Goal: Obtain resource: Download file/media

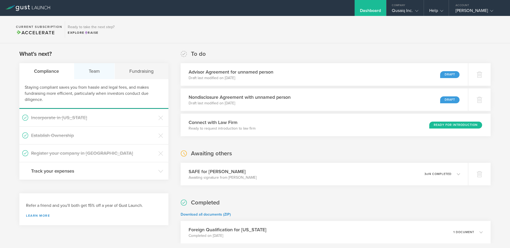
click at [96, 71] on div "Team" at bounding box center [94, 71] width 41 height 16
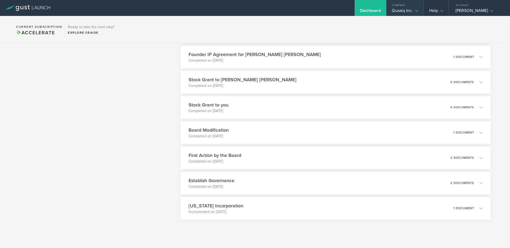
scroll to position [260, 0]
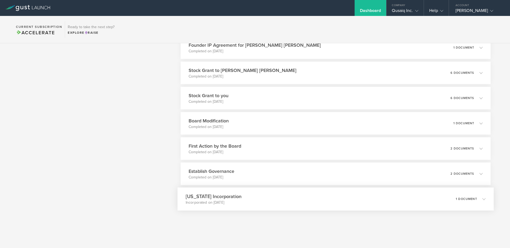
click at [237, 199] on div "[US_STATE] Incorporation Incorporated on [DATE] 1 document" at bounding box center [336, 199] width 317 height 23
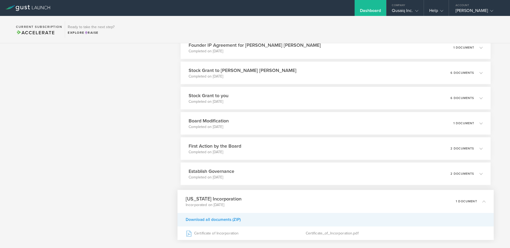
click at [232, 217] on div "Download all documents (ZIP)" at bounding box center [336, 220] width 317 height 14
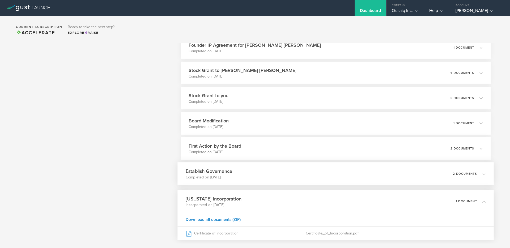
click at [255, 175] on div "Establish Governance Completed on [DATE] 2 documents" at bounding box center [336, 173] width 317 height 23
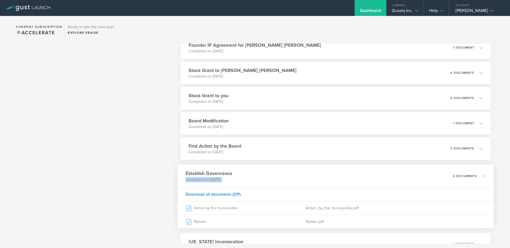
click at [255, 175] on div "Establish Governance Completed on [DATE] 2 documents" at bounding box center [336, 176] width 317 height 23
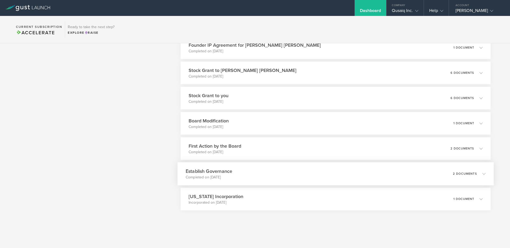
click at [297, 176] on div "Establish Governance Completed on [DATE] 2 documents" at bounding box center [336, 173] width 317 height 23
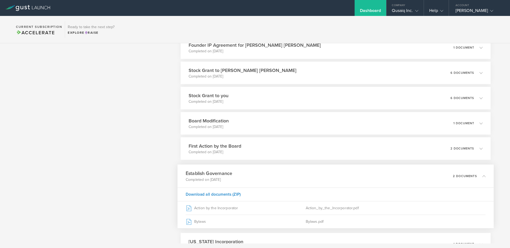
click at [297, 176] on div "Establish Governance Completed on [DATE] 2 documents" at bounding box center [336, 176] width 317 height 23
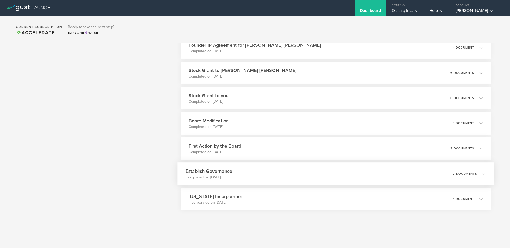
click at [296, 176] on div "Establish Governance Completed on [DATE] 2 documents" at bounding box center [336, 173] width 317 height 23
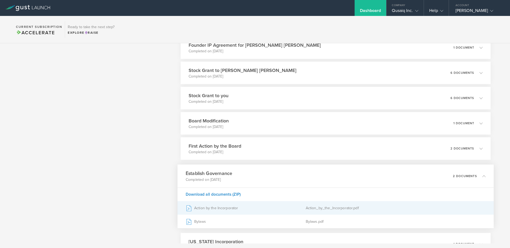
click at [212, 209] on div "Action by the Incorporator" at bounding box center [246, 207] width 120 height 13
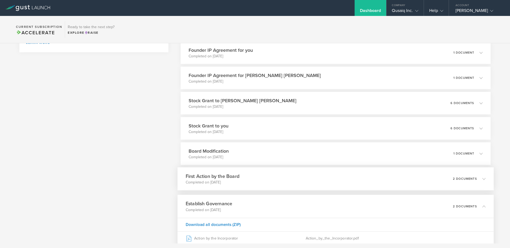
scroll to position [224, 0]
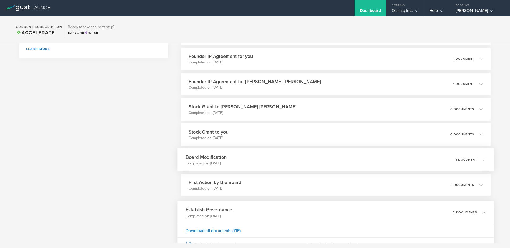
click at [219, 161] on p "Completed on [DATE]" at bounding box center [206, 163] width 41 height 5
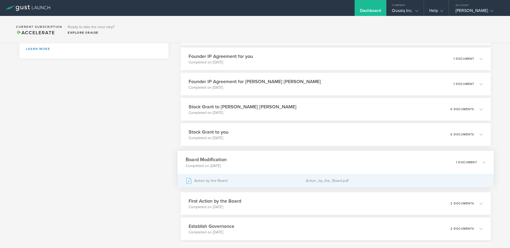
click at [207, 182] on div "Action by the Board" at bounding box center [246, 180] width 120 height 13
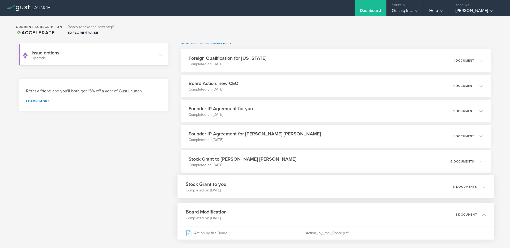
scroll to position [163, 0]
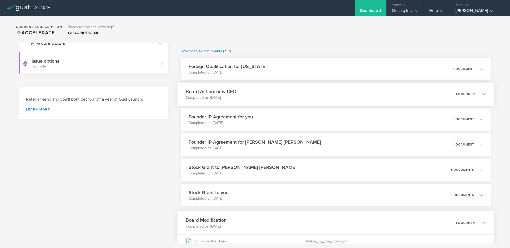
click at [275, 91] on div "Board Action: new CEO Completed on [DATE] 1 document" at bounding box center [336, 94] width 317 height 23
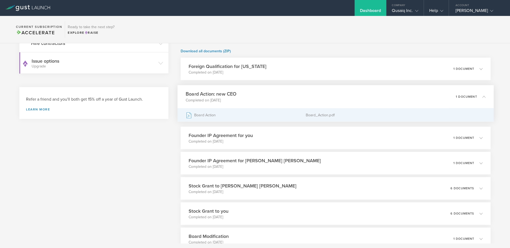
click at [208, 117] on div "Board Action" at bounding box center [246, 114] width 120 height 13
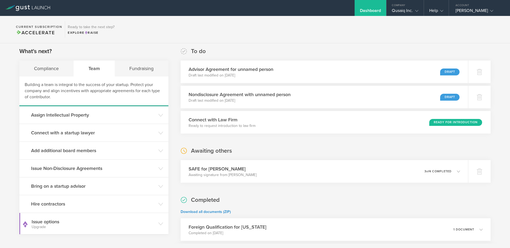
scroll to position [0, 0]
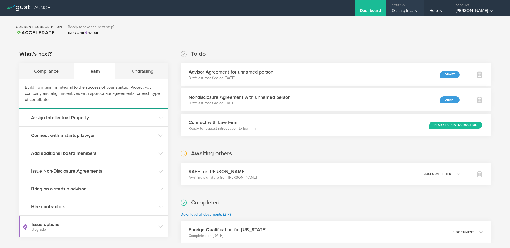
click at [406, 13] on div "Qusaiq Inc." at bounding box center [405, 12] width 26 height 8
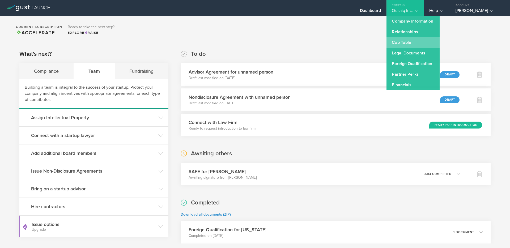
click at [403, 43] on link "Cap Table" at bounding box center [413, 42] width 53 height 11
